Goal: Check status: Check status

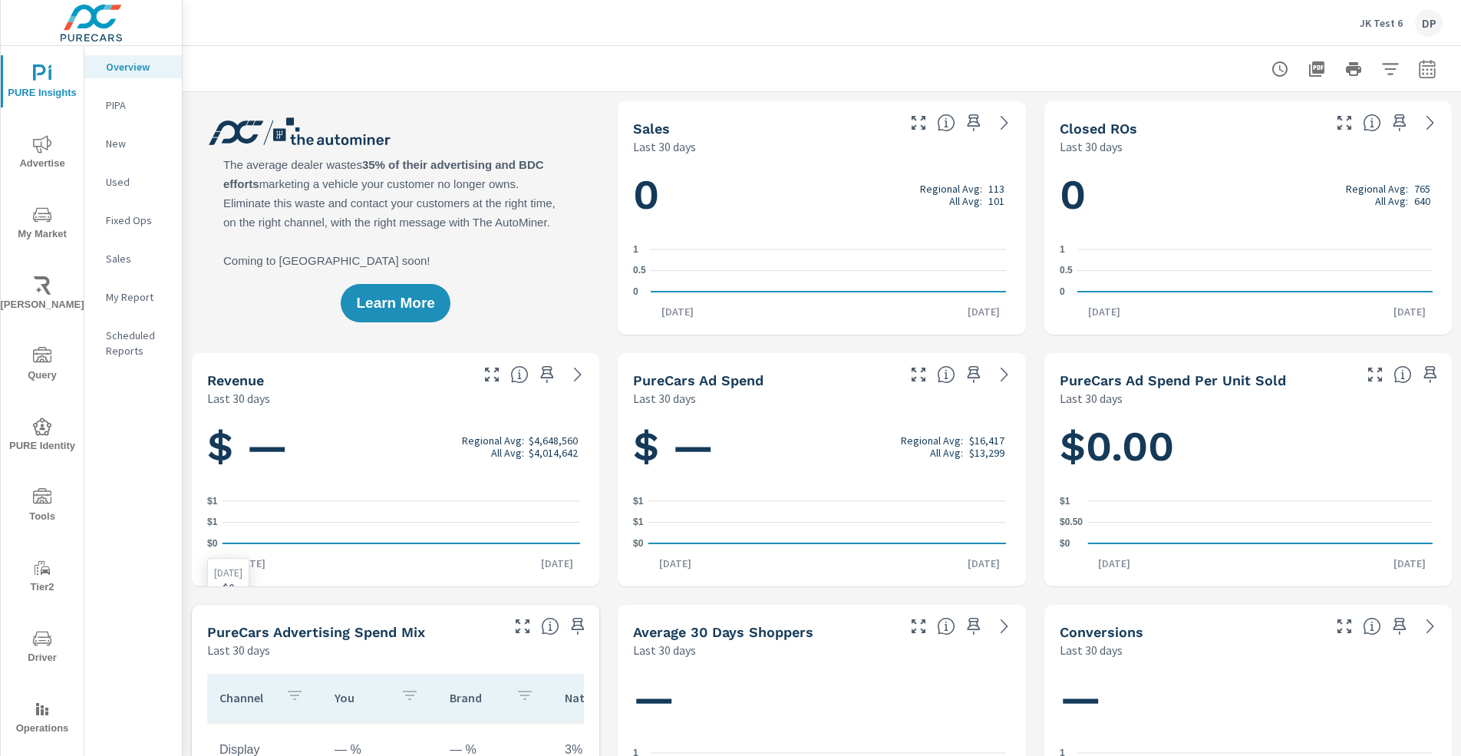
click at [41, 711] on rect "nav menu" at bounding box center [42, 712] width 3 height 6
